Goal: Task Accomplishment & Management: Manage account settings

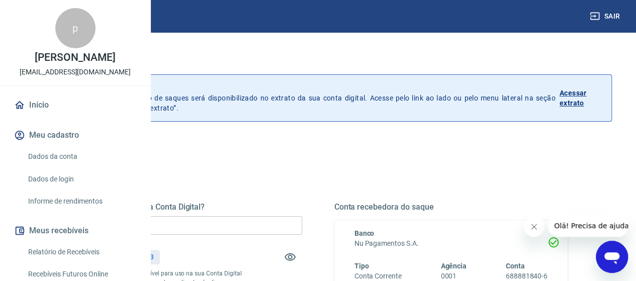
click at [273, 224] on input "R$ 0,00" at bounding box center [185, 225] width 234 height 19
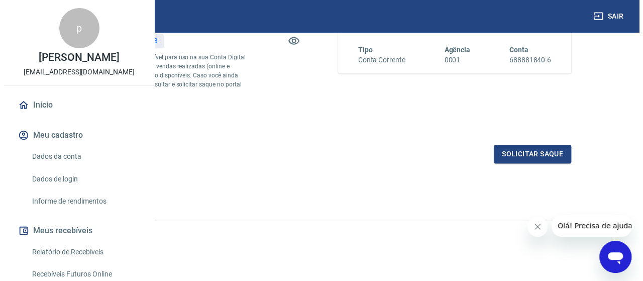
scroll to position [233, 0]
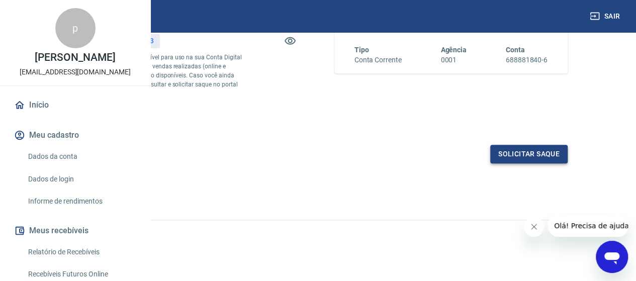
type input "R$ 842,83"
click at [525, 153] on button "Solicitar saque" at bounding box center [528, 154] width 77 height 19
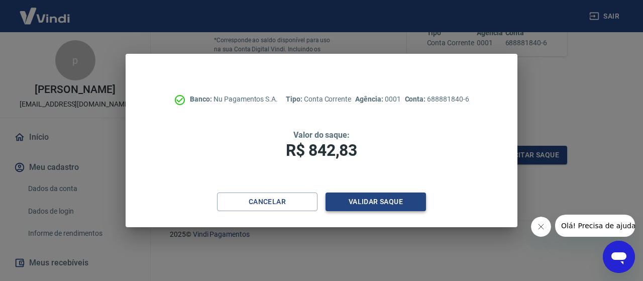
click at [352, 203] on button "Validar saque" at bounding box center [376, 201] width 100 height 19
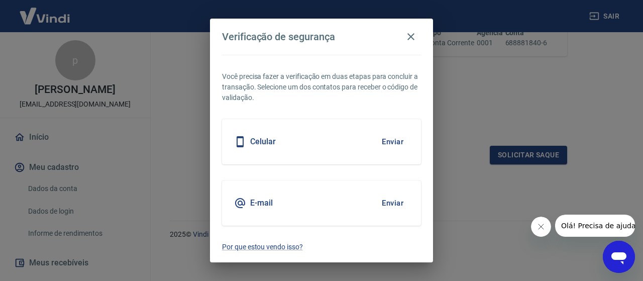
click at [392, 141] on button "Enviar" at bounding box center [392, 141] width 33 height 21
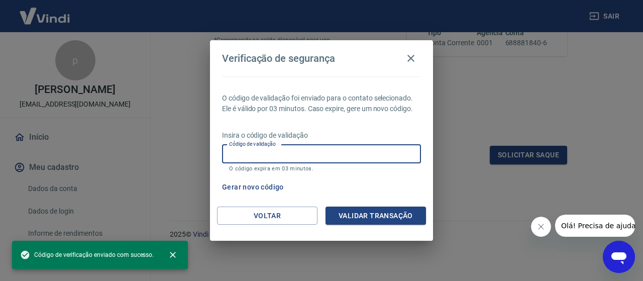
click at [256, 158] on input "Código de validação" at bounding box center [321, 154] width 199 height 19
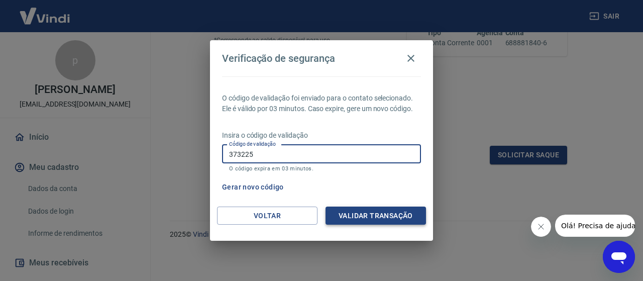
type input "373225"
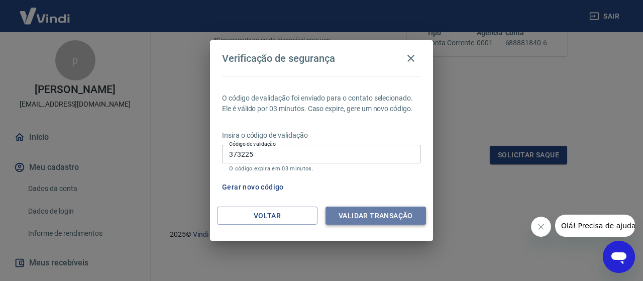
click at [352, 214] on button "Validar transação" at bounding box center [376, 216] width 100 height 19
